Goal: Navigation & Orientation: Find specific page/section

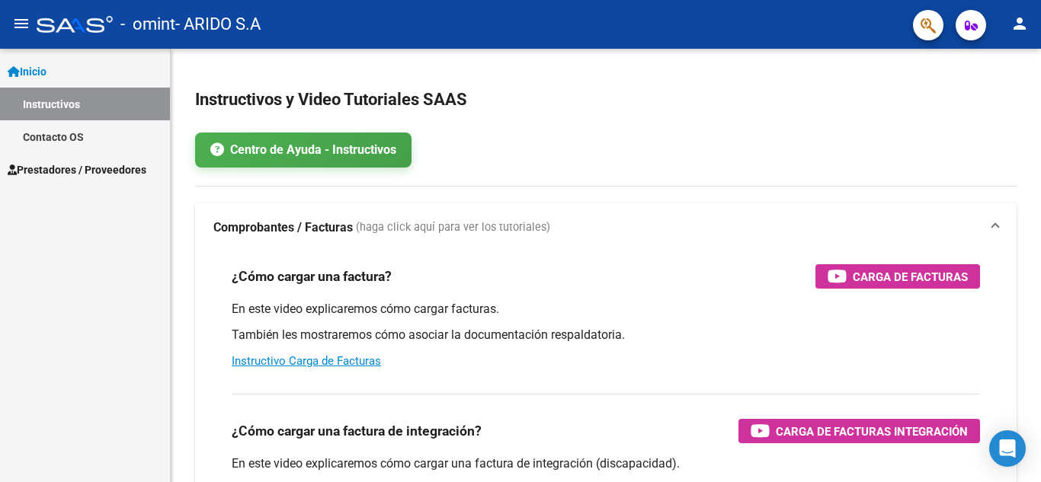
click at [79, 163] on span "Prestadores / Proveedores" at bounding box center [77, 170] width 139 height 17
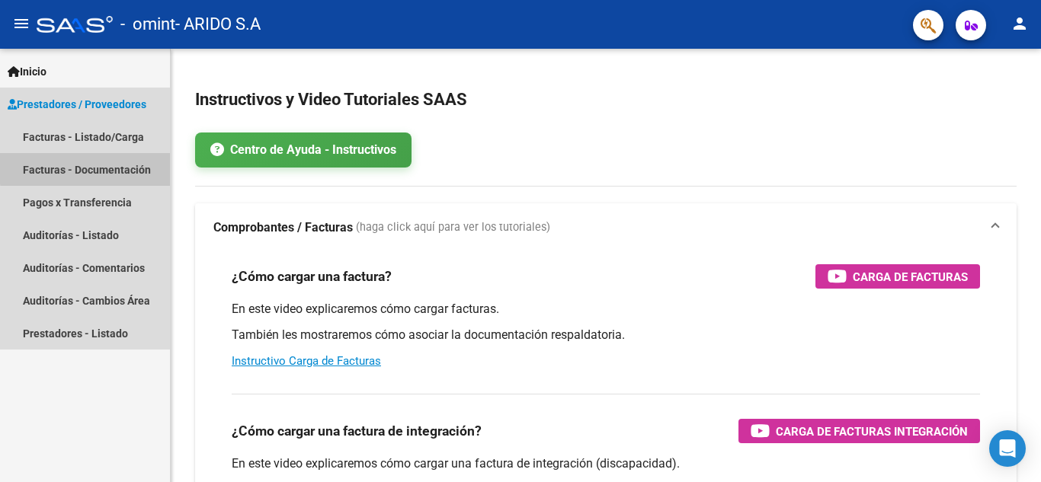
click at [104, 167] on link "Facturas - Documentación" at bounding box center [85, 169] width 170 height 33
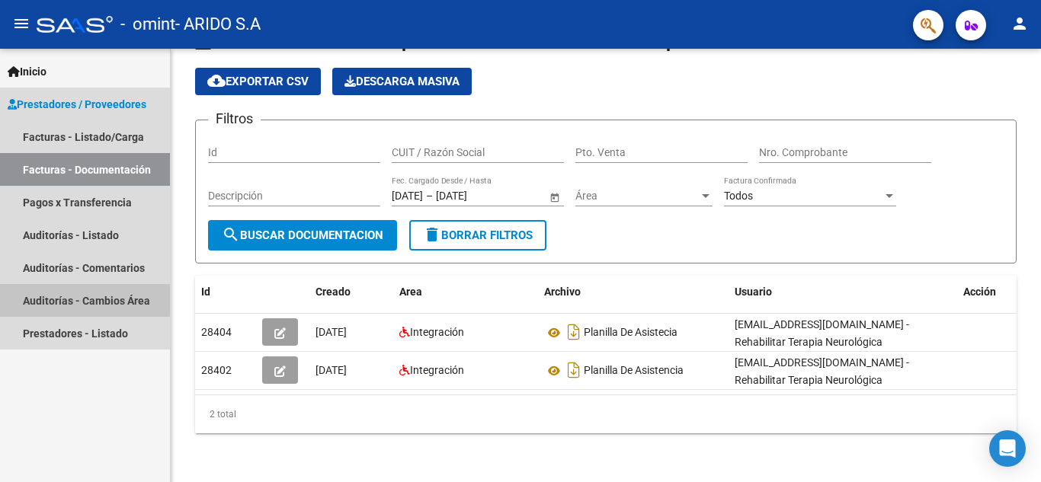
click at [82, 296] on link "Auditorías - Cambios Área" at bounding box center [85, 300] width 170 height 33
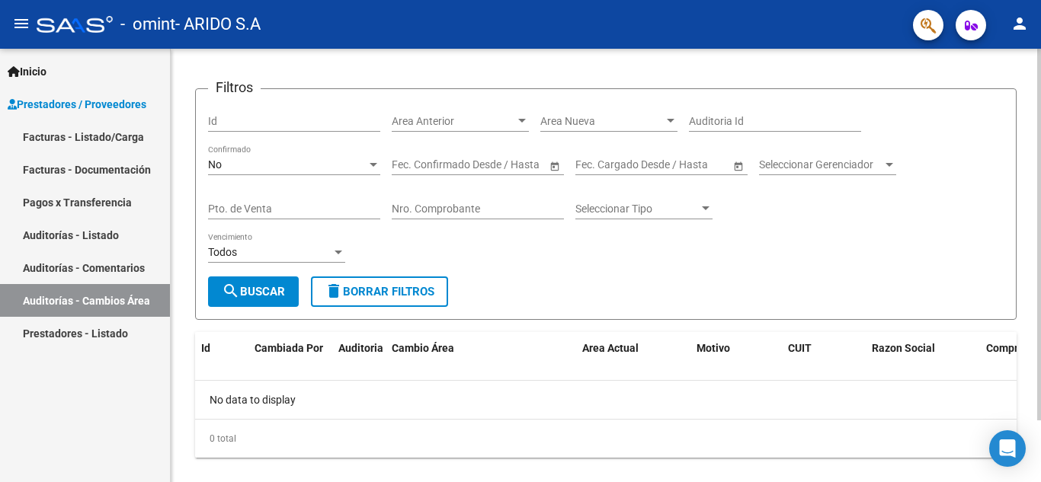
scroll to position [72, 0]
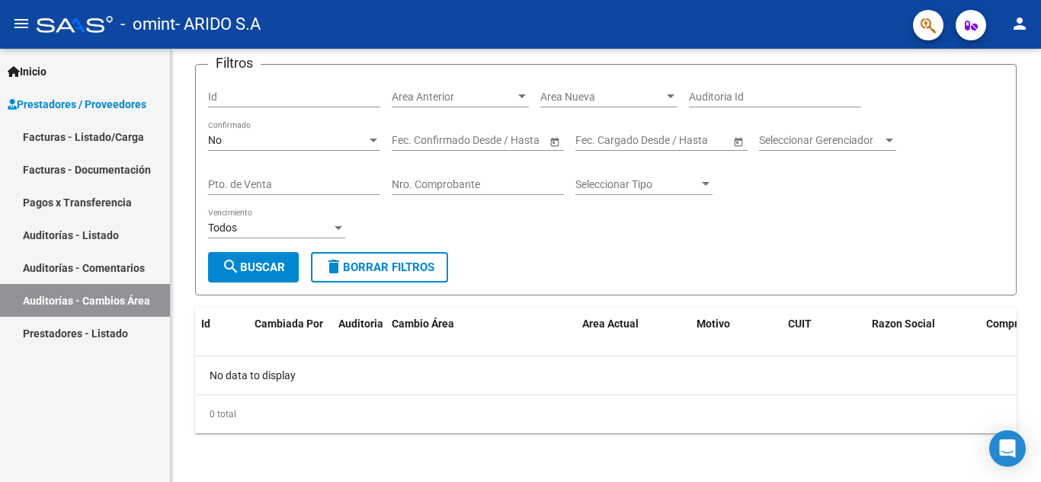
click at [70, 262] on link "Auditorías - Comentarios" at bounding box center [85, 268] width 170 height 33
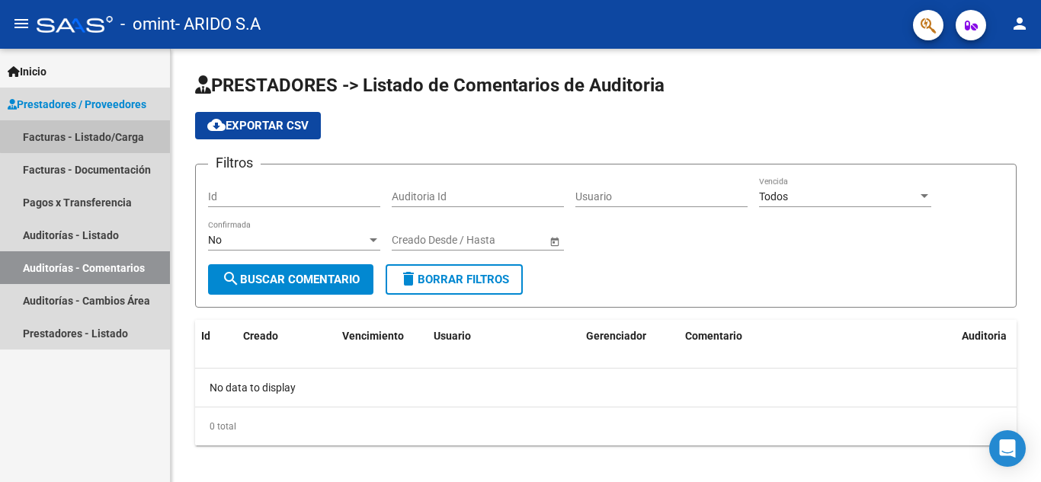
click at [88, 124] on link "Facturas - Listado/Carga" at bounding box center [85, 136] width 170 height 33
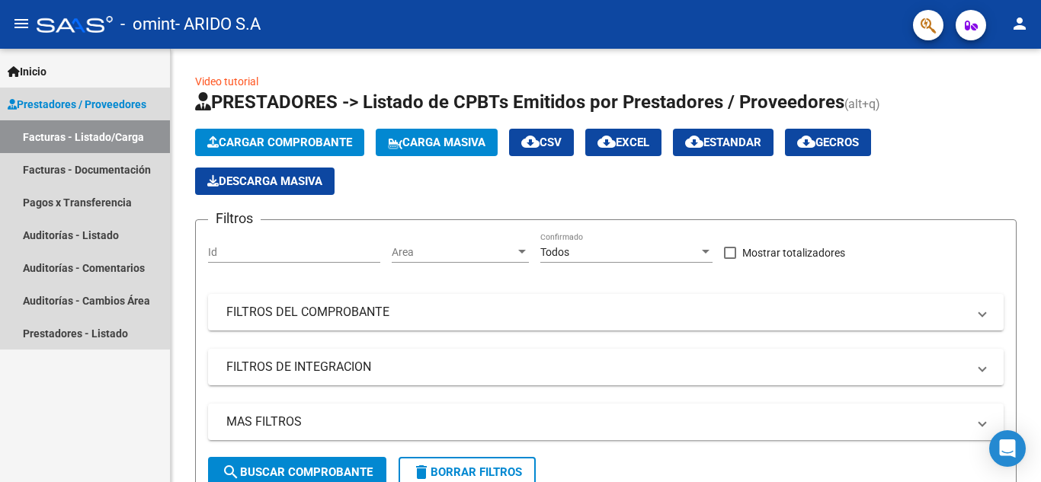
click at [78, 98] on span "Prestadores / Proveedores" at bounding box center [77, 104] width 139 height 17
